Goal: Navigation & Orientation: Understand site structure

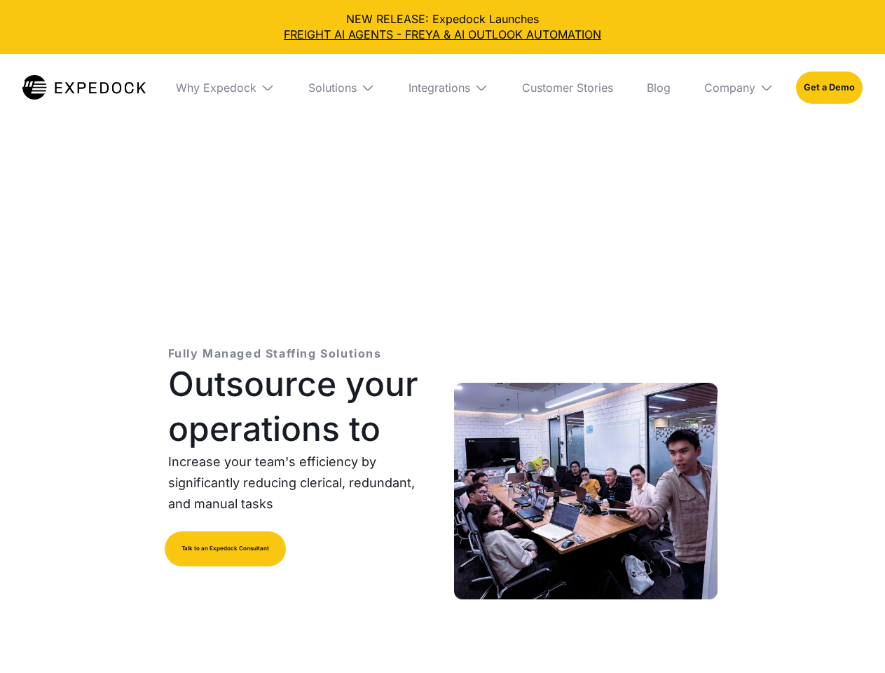
select select
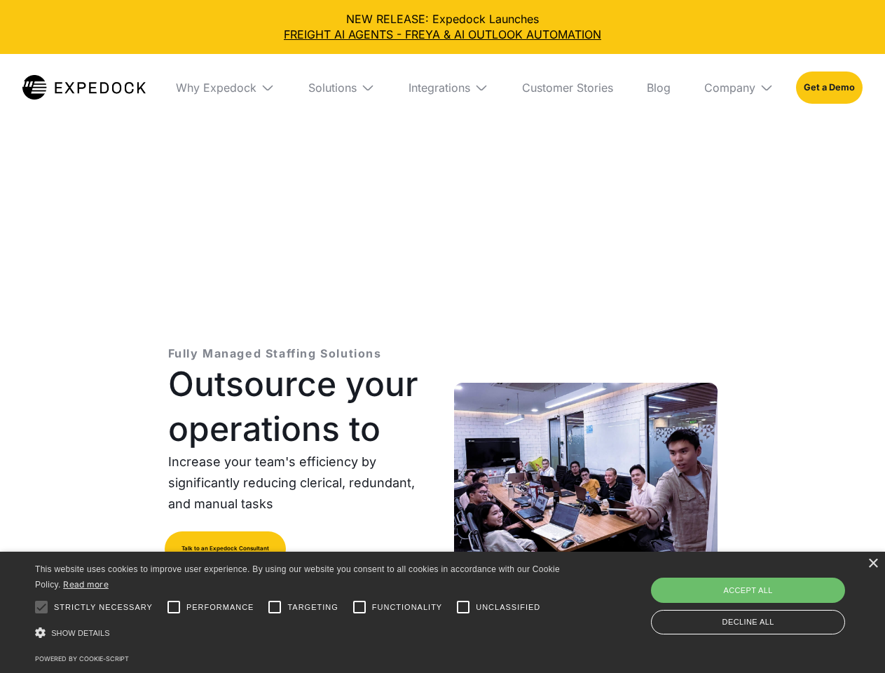
click at [442, 88] on div "Integrations" at bounding box center [440, 88] width 62 height 14
click at [225, 88] on div "Why Expedock" at bounding box center [216, 88] width 81 height 14
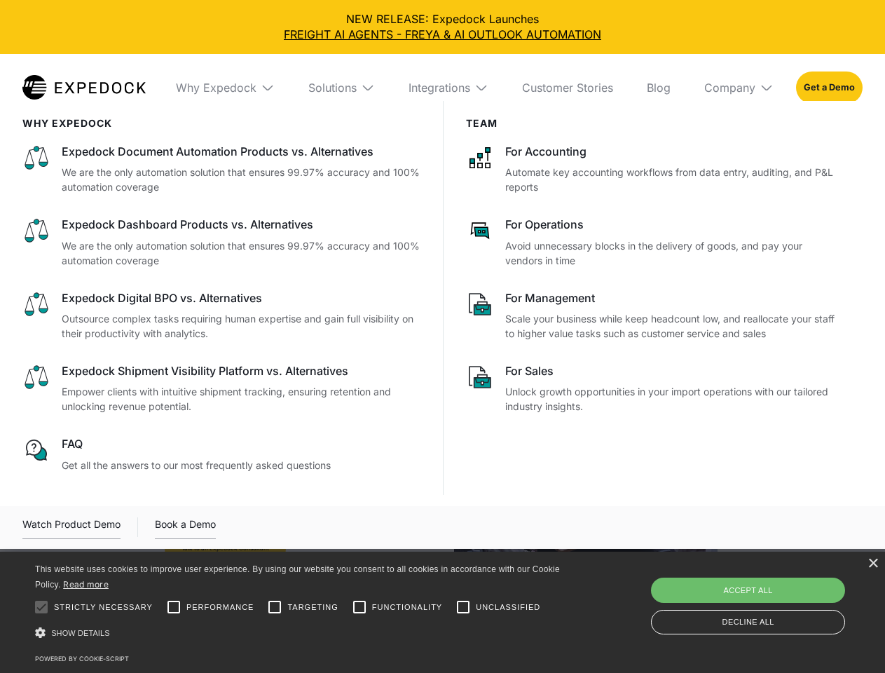
click at [341, 88] on div "Solutions" at bounding box center [332, 88] width 48 height 14
click at [449, 88] on div "Integrations" at bounding box center [440, 88] width 62 height 14
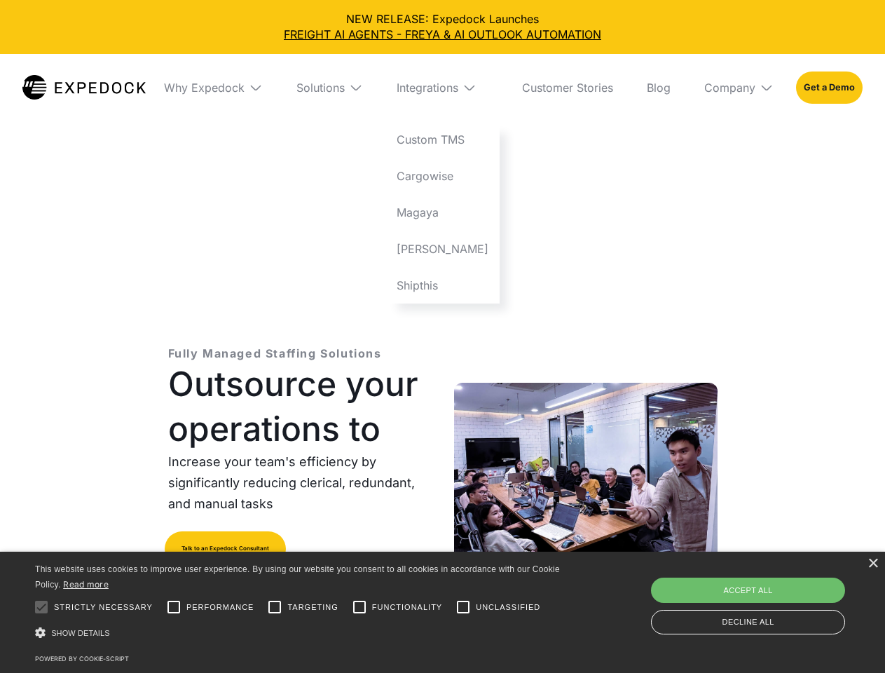
click at [739, 88] on div "Company" at bounding box center [730, 88] width 51 height 14
click at [41, 607] on div at bounding box center [41, 607] width 28 height 28
click at [174, 607] on input "Performance" at bounding box center [174, 607] width 28 height 28
checkbox input "true"
